Goal: Task Accomplishment & Management: Manage account settings

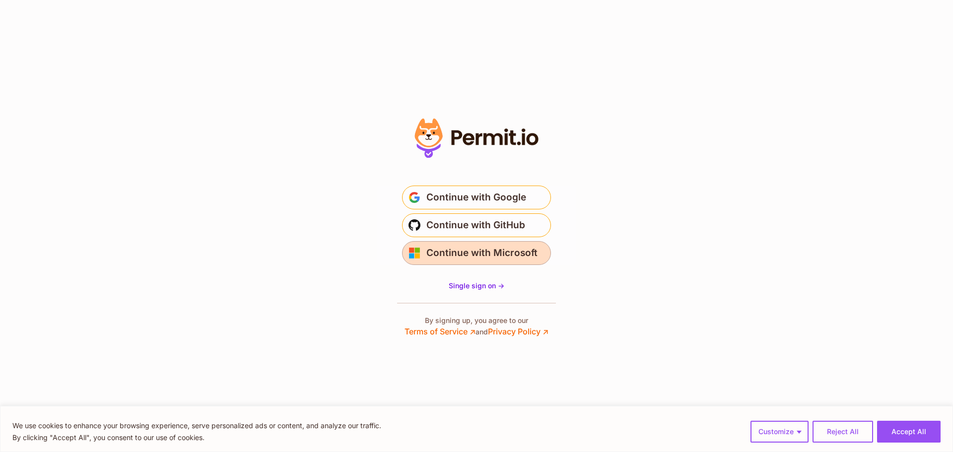
click at [489, 254] on span "Continue with Microsoft" at bounding box center [481, 253] width 111 height 16
click at [482, 284] on span "Single sign on ->" at bounding box center [477, 285] width 56 height 8
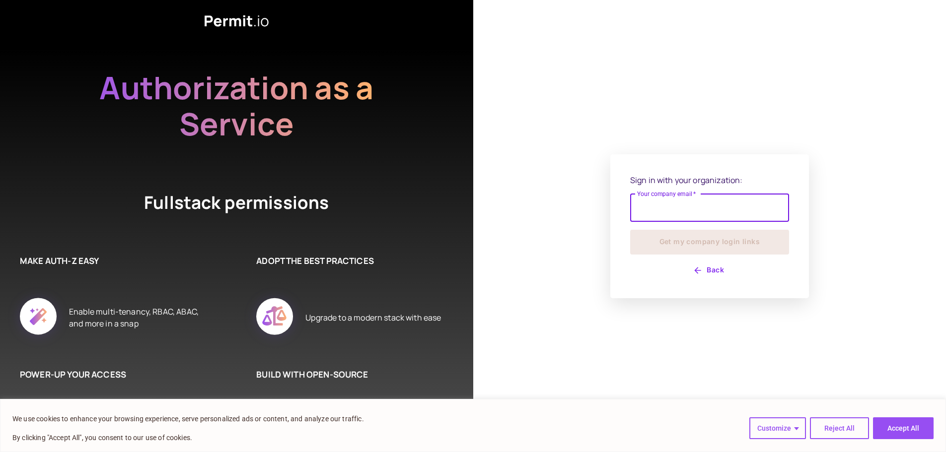
click at [671, 212] on input "Your company email   *" at bounding box center [709, 208] width 159 height 28
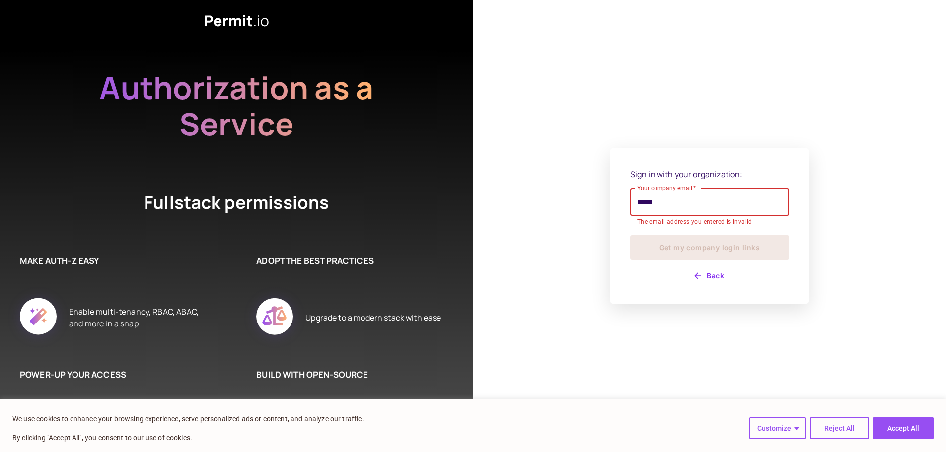
type input "**********"
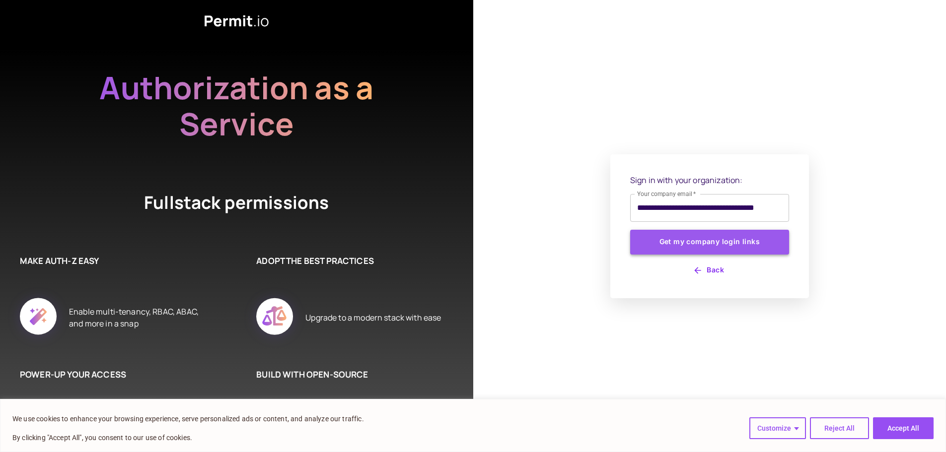
click at [691, 240] on button "Get my company login links" at bounding box center [709, 242] width 159 height 25
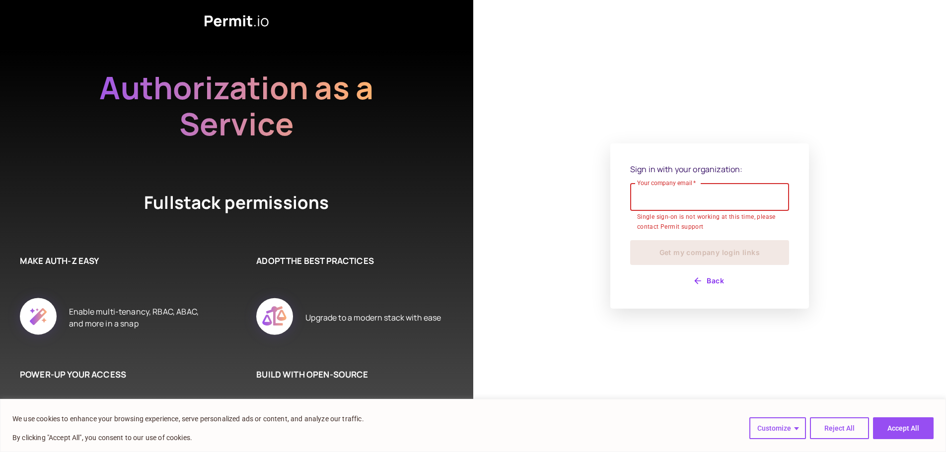
click at [715, 279] on button "Back" at bounding box center [709, 281] width 159 height 16
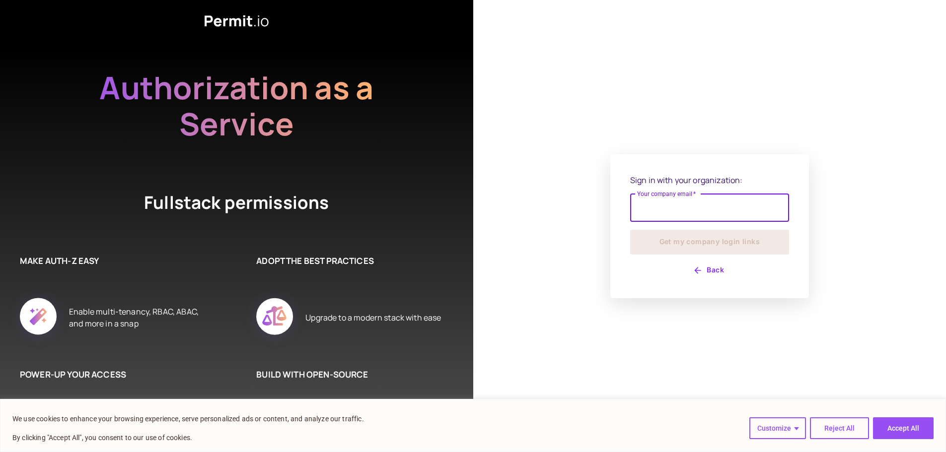
click at [715, 272] on button "Back" at bounding box center [709, 271] width 159 height 16
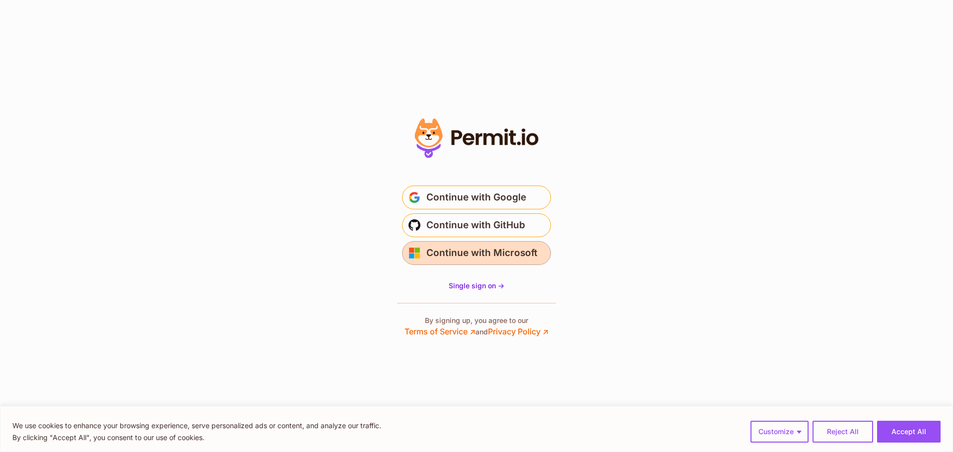
click at [518, 254] on span "Continue with Microsoft" at bounding box center [481, 253] width 111 height 16
click at [478, 252] on span "Continue with Microsoft" at bounding box center [481, 253] width 111 height 16
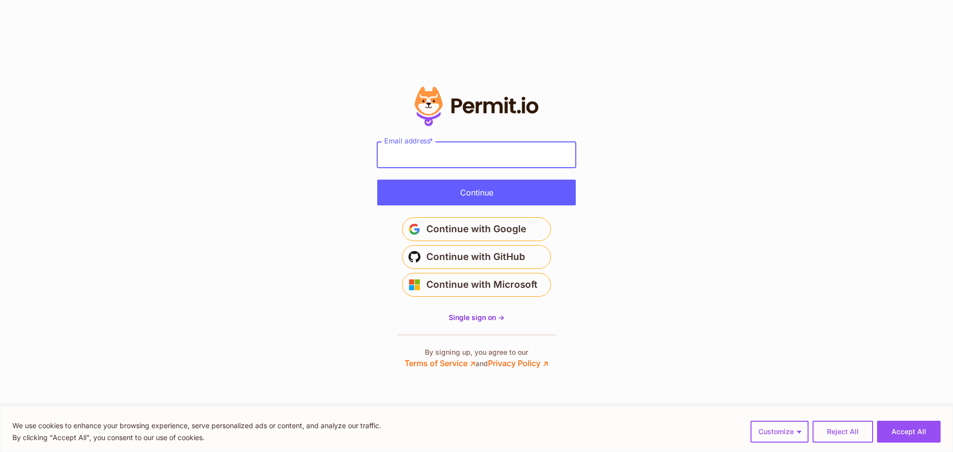
click at [477, 156] on input "Email address *" at bounding box center [476, 155] width 199 height 26
paste input "**********"
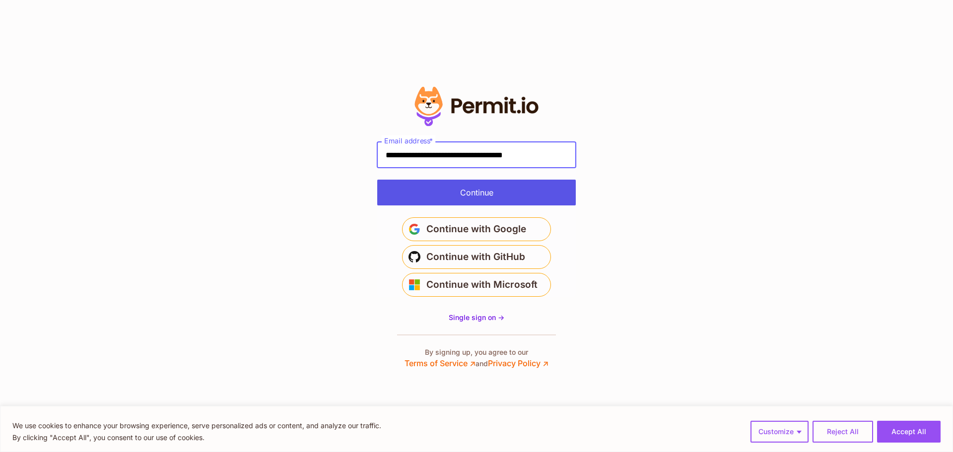
type input "**********"
click at [567, 196] on button "Continue" at bounding box center [476, 193] width 199 height 26
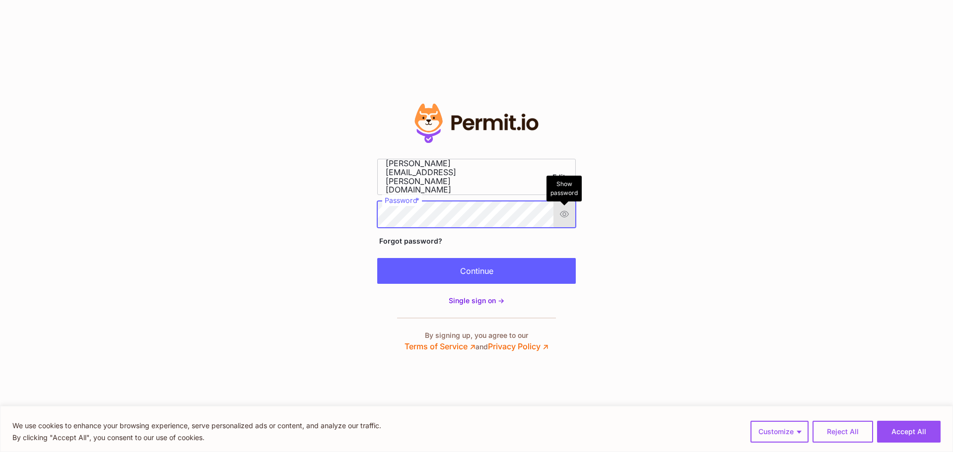
scroll to position [0, 28]
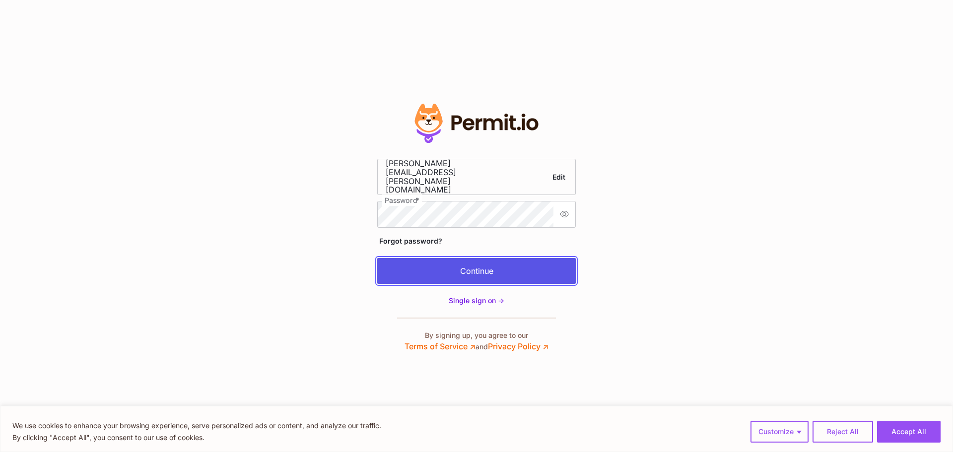
click at [497, 269] on button "Continue" at bounding box center [476, 271] width 199 height 26
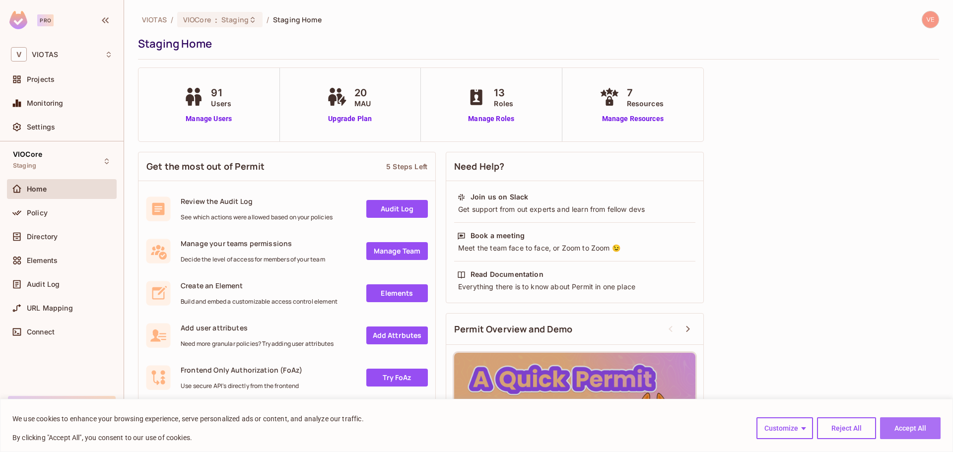
click at [920, 424] on button "Accept All" at bounding box center [910, 428] width 61 height 22
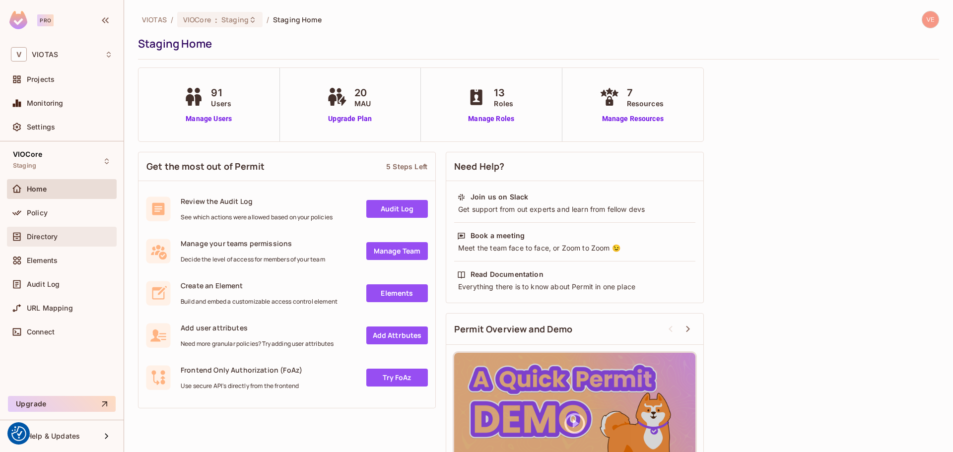
click at [29, 235] on span "Directory" at bounding box center [42, 237] width 31 height 8
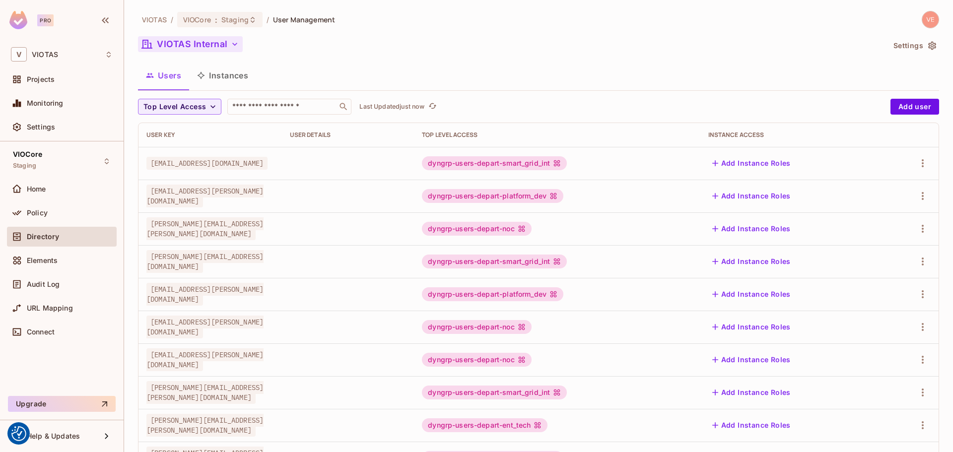
click at [215, 48] on button "VIOTAS Internal" at bounding box center [190, 44] width 105 height 16
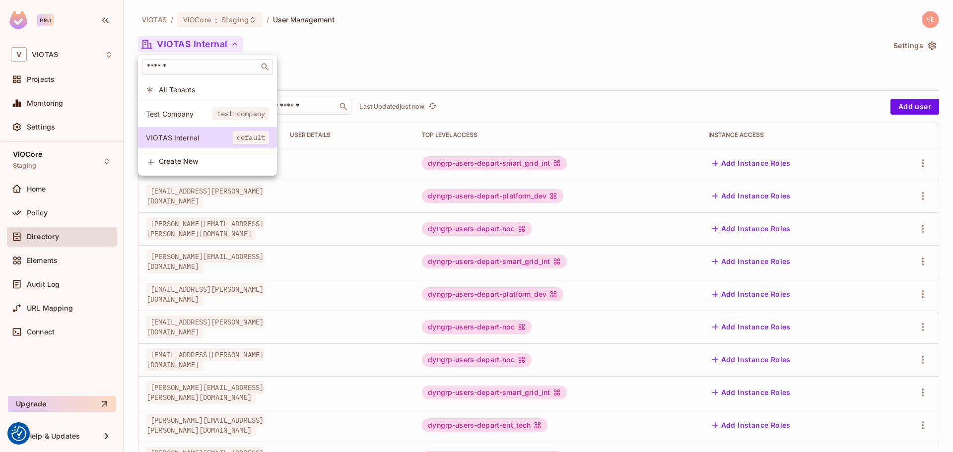
click at [196, 113] on span "Test Company" at bounding box center [179, 113] width 67 height 9
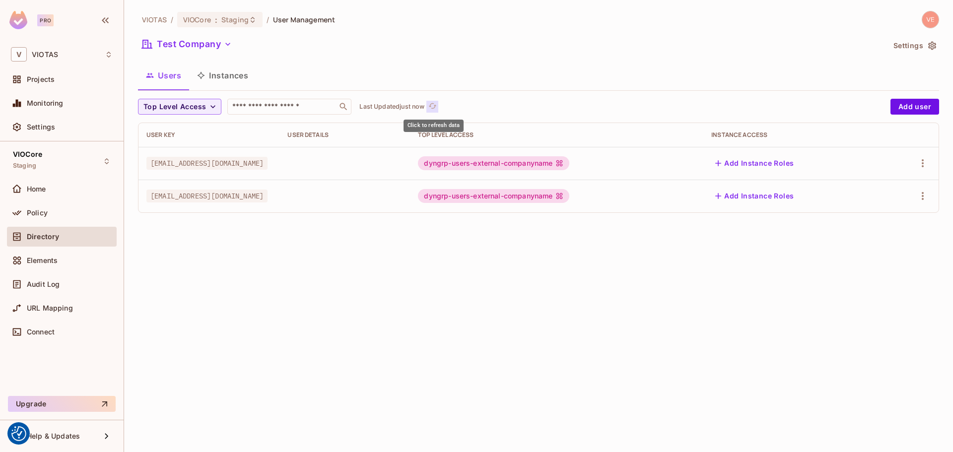
click at [431, 106] on icon "refresh" at bounding box center [432, 106] width 8 height 8
click at [921, 169] on icon "button" at bounding box center [923, 163] width 12 height 12
click at [874, 209] on div "Edit Attributes" at bounding box center [888, 208] width 49 height 10
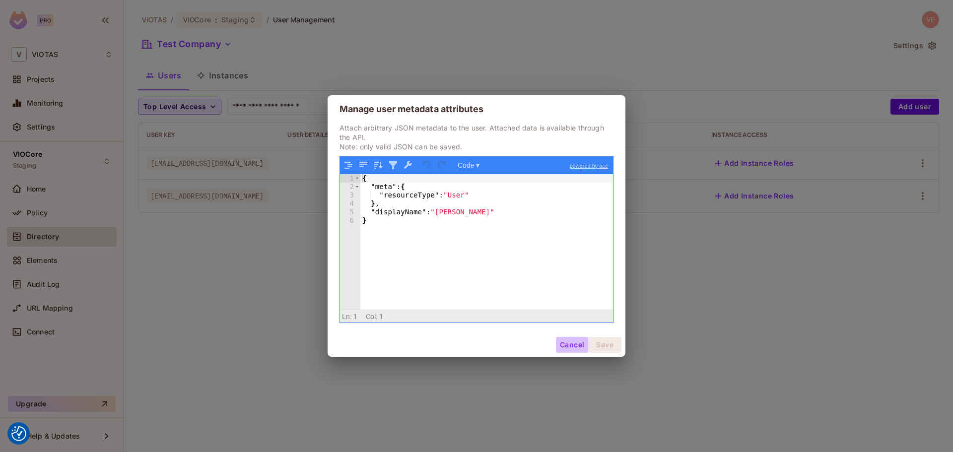
click at [571, 345] on button "Cancel" at bounding box center [572, 345] width 32 height 16
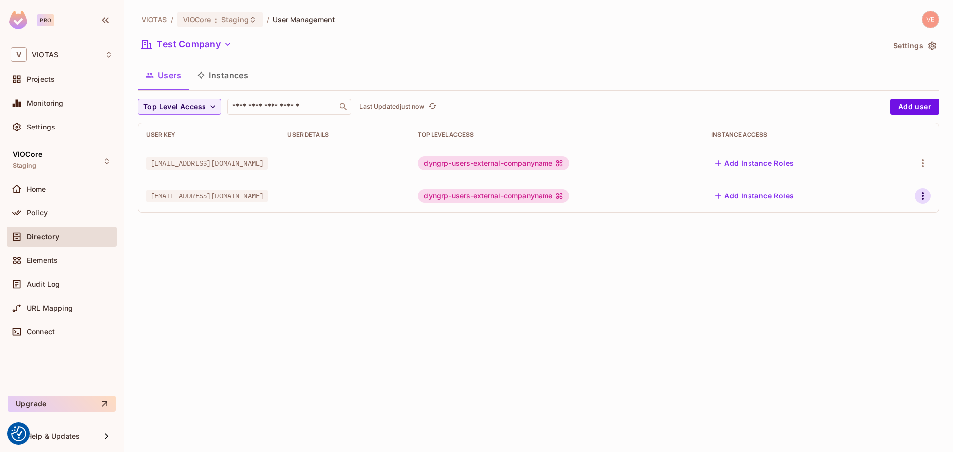
click at [922, 195] on icon "button" at bounding box center [923, 196] width 12 height 12
click at [896, 242] on div "Edit Attributes" at bounding box center [888, 241] width 49 height 10
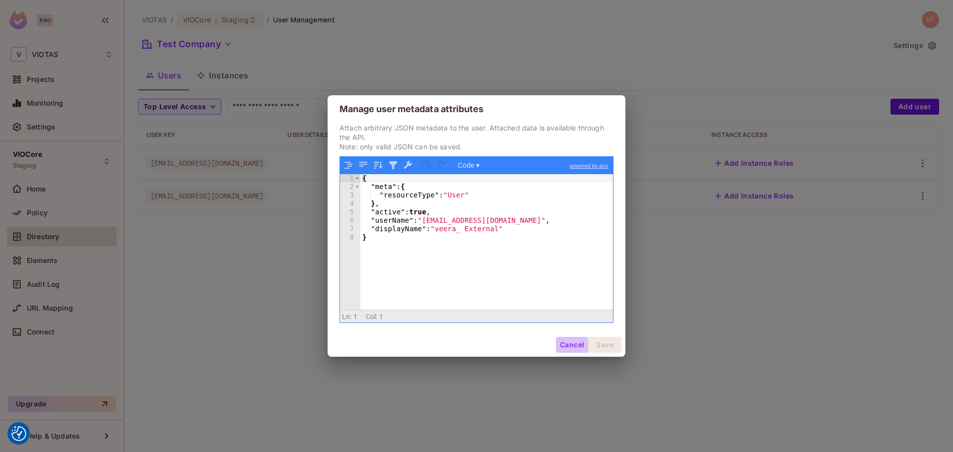
click at [569, 342] on button "Cancel" at bounding box center [572, 345] width 32 height 16
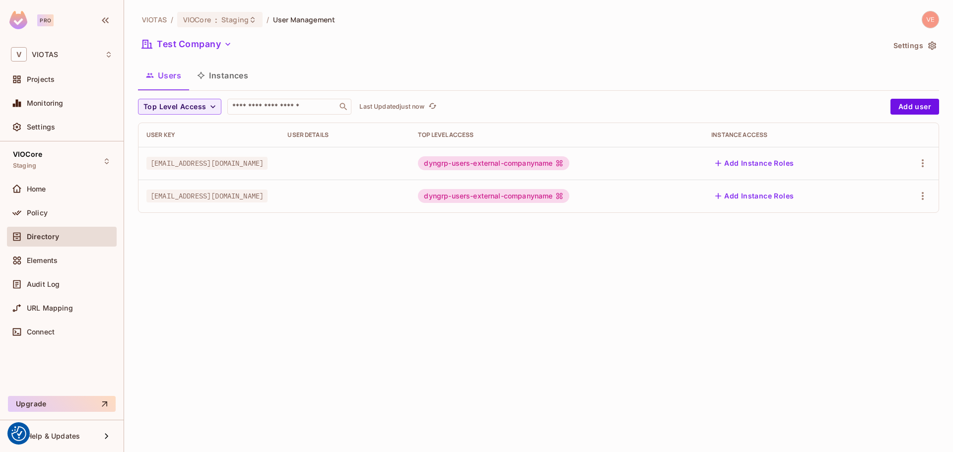
click at [320, 310] on div "VIOTAS / VIOCore : Staging / User Management Test Company Settings Users Instan…" at bounding box center [538, 226] width 829 height 452
